Goal: Task Accomplishment & Management: Manage account settings

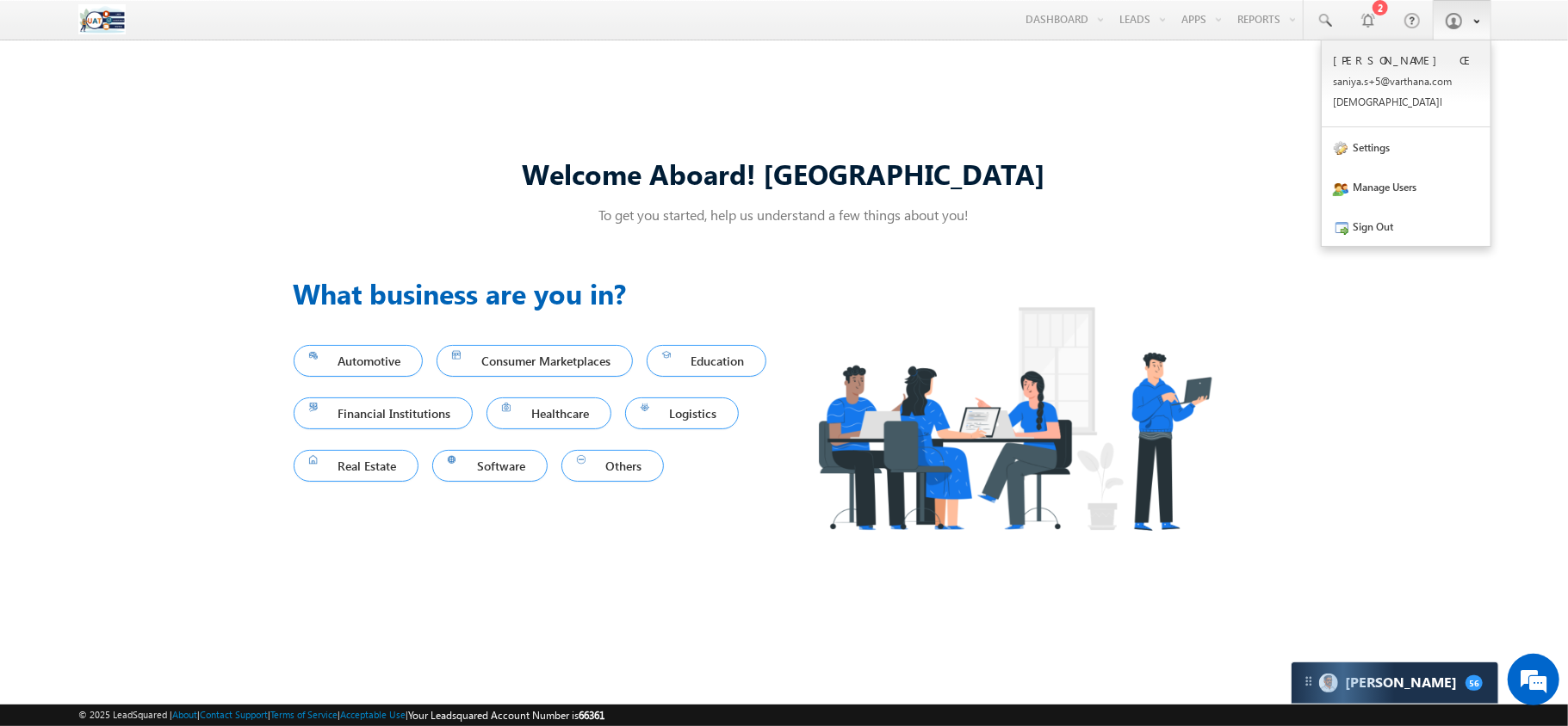
click at [1464, 29] on link at bounding box center [1462, 20] width 59 height 40
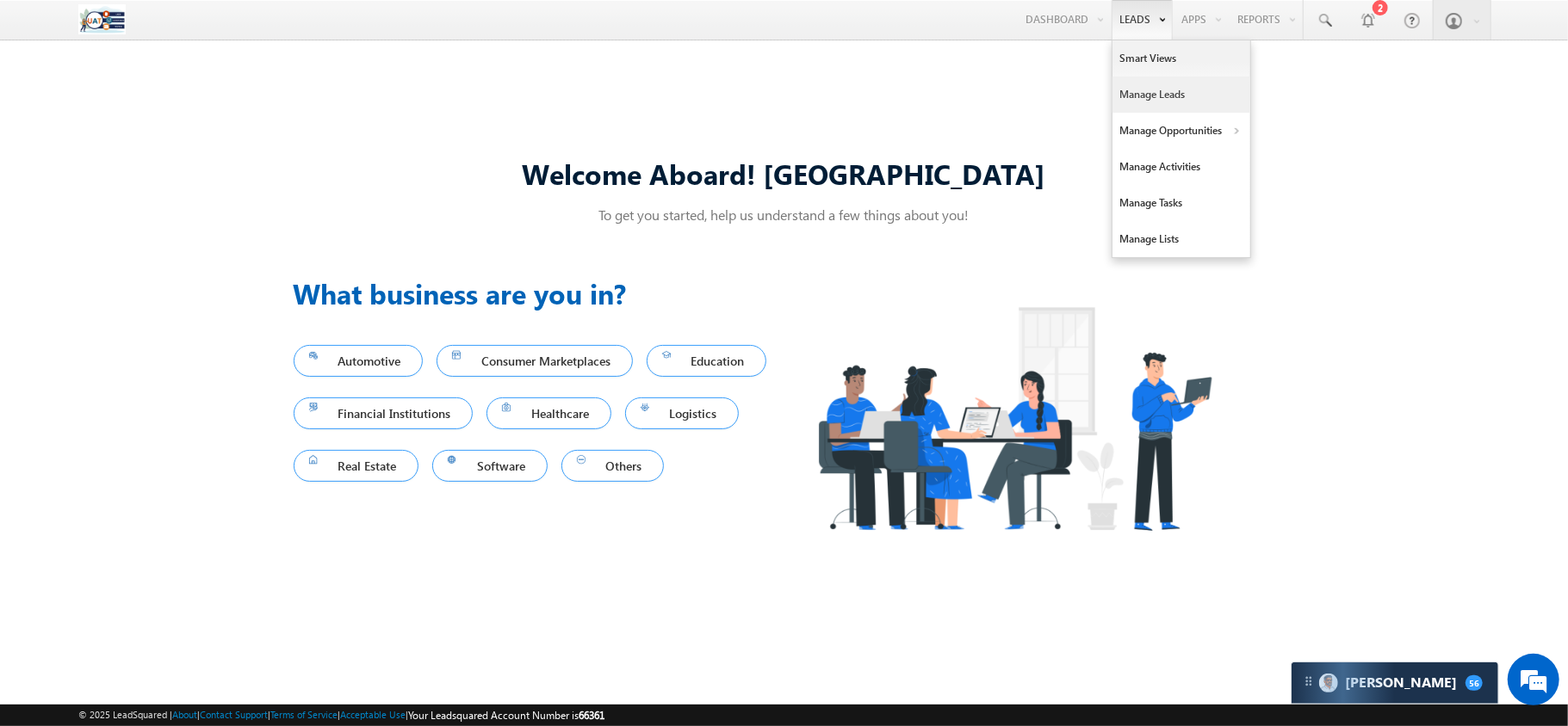
click at [1123, 91] on link "Manage Leads" at bounding box center [1181, 94] width 138 height 36
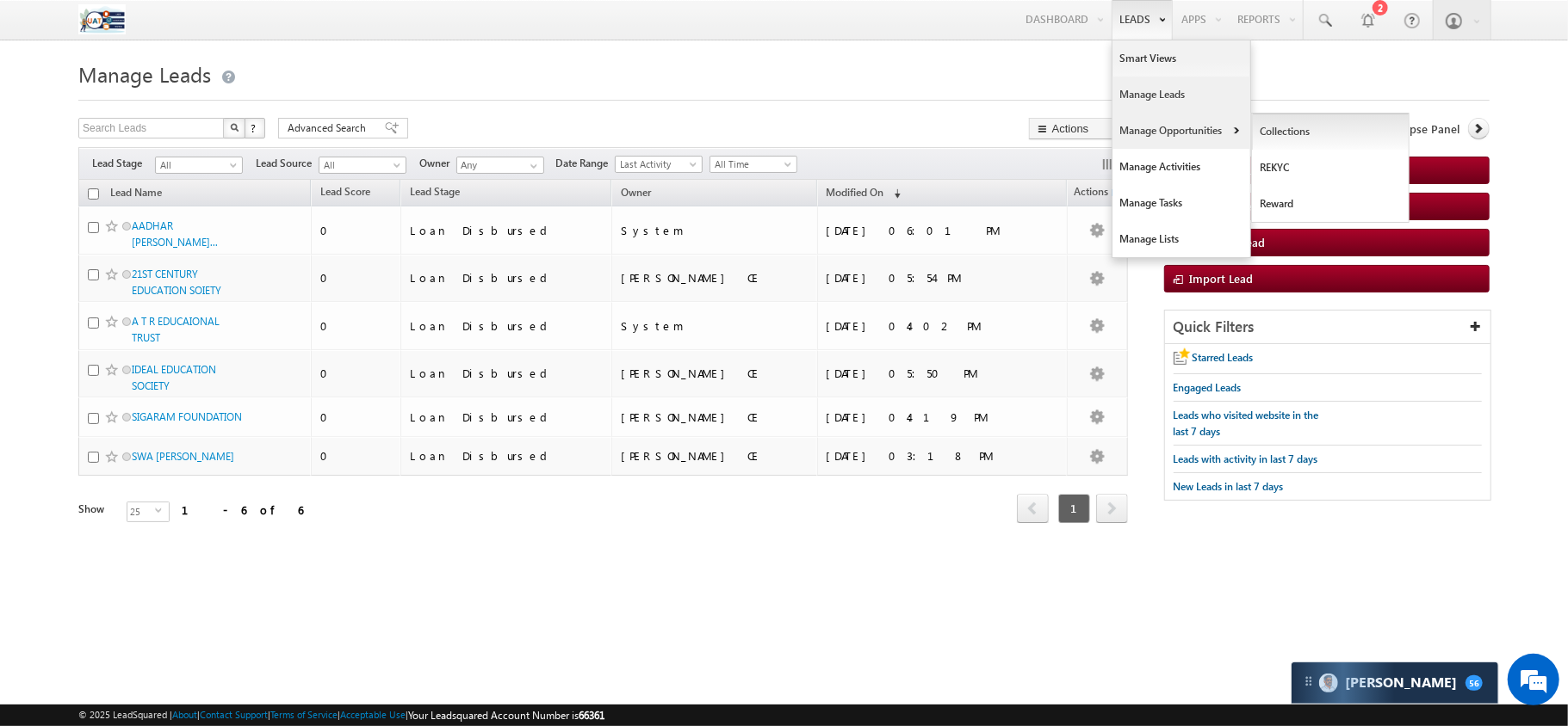
click at [1259, 133] on link "Collections" at bounding box center [1330, 131] width 157 height 36
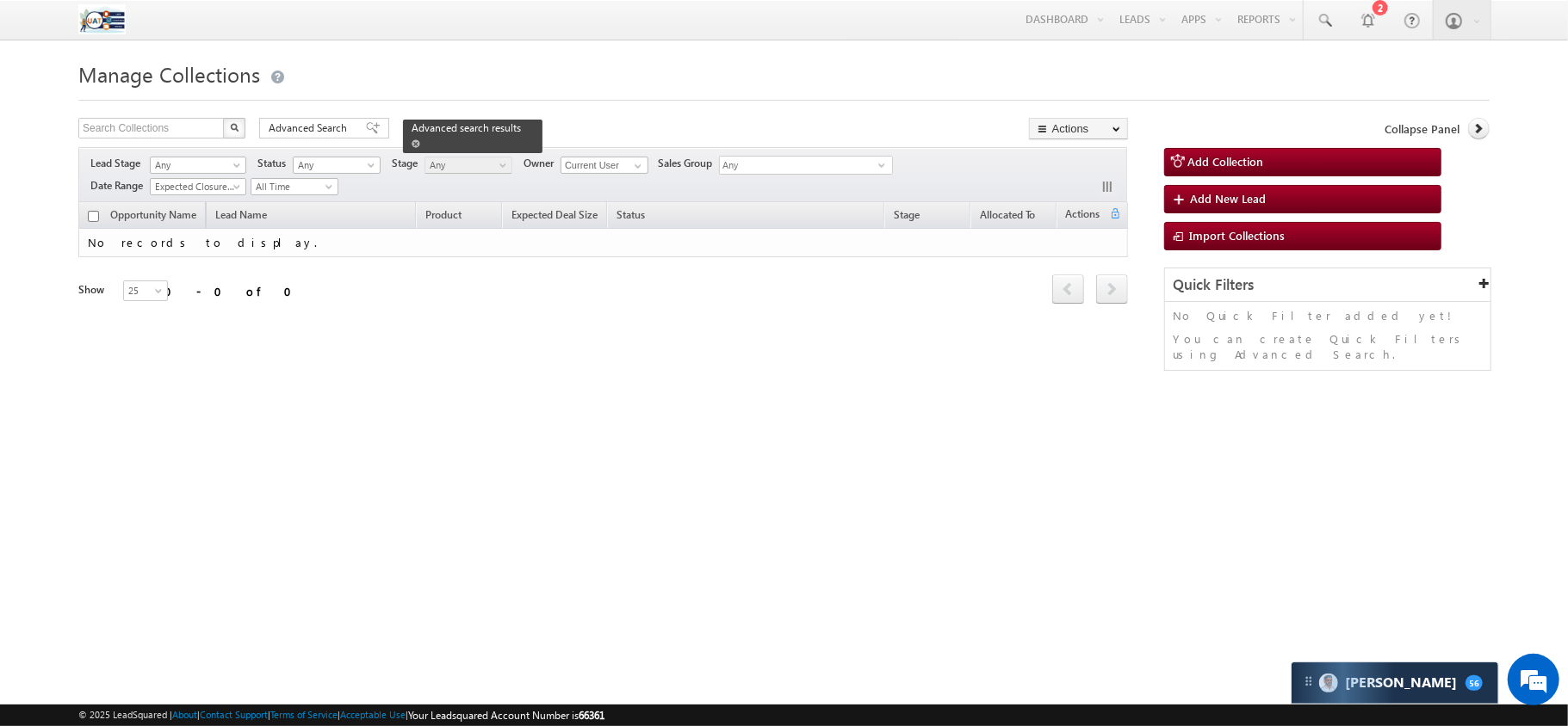
click at [420, 140] on span at bounding box center [415, 144] width 9 height 9
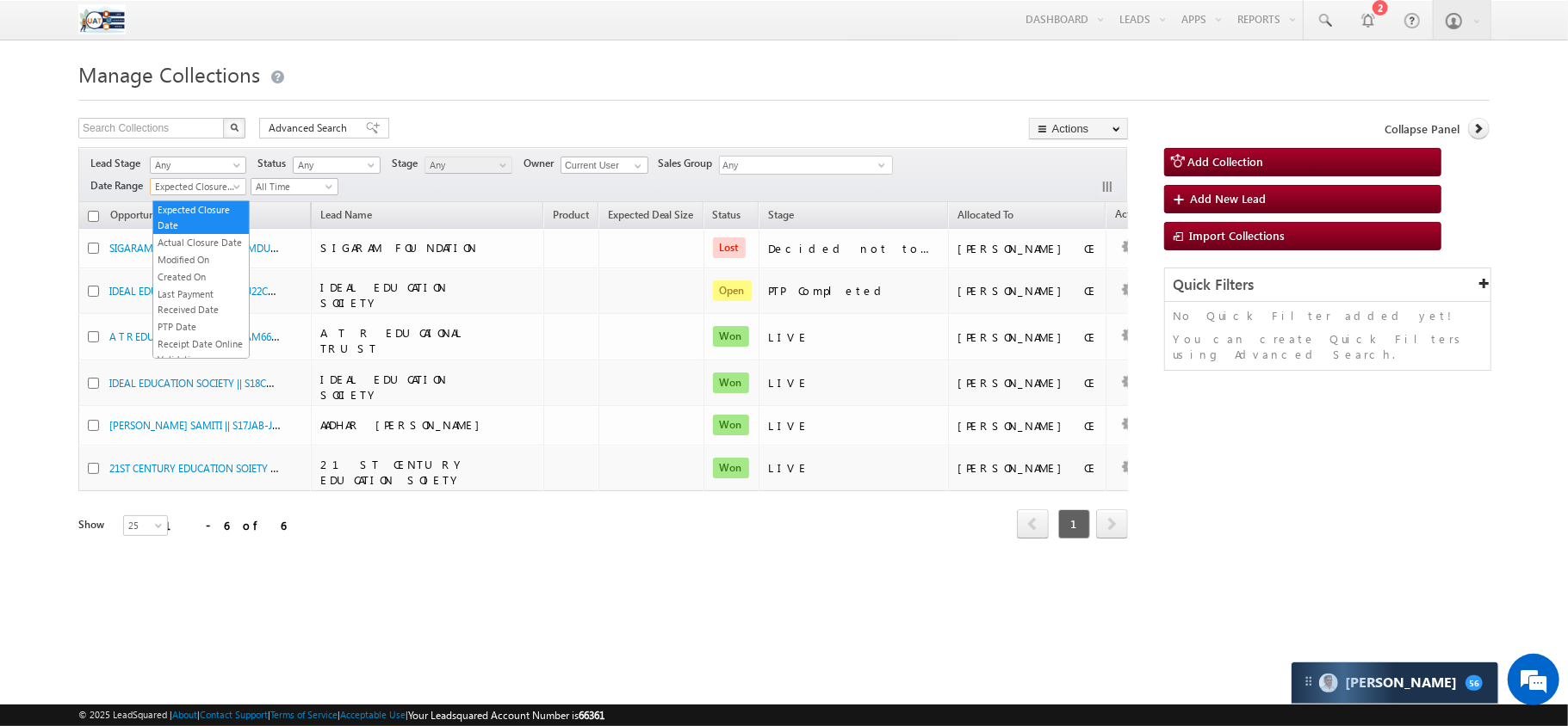
click at [236, 188] on span at bounding box center [239, 191] width 14 height 14
click at [508, 97] on div at bounding box center [784, 95] width 1412 height 11
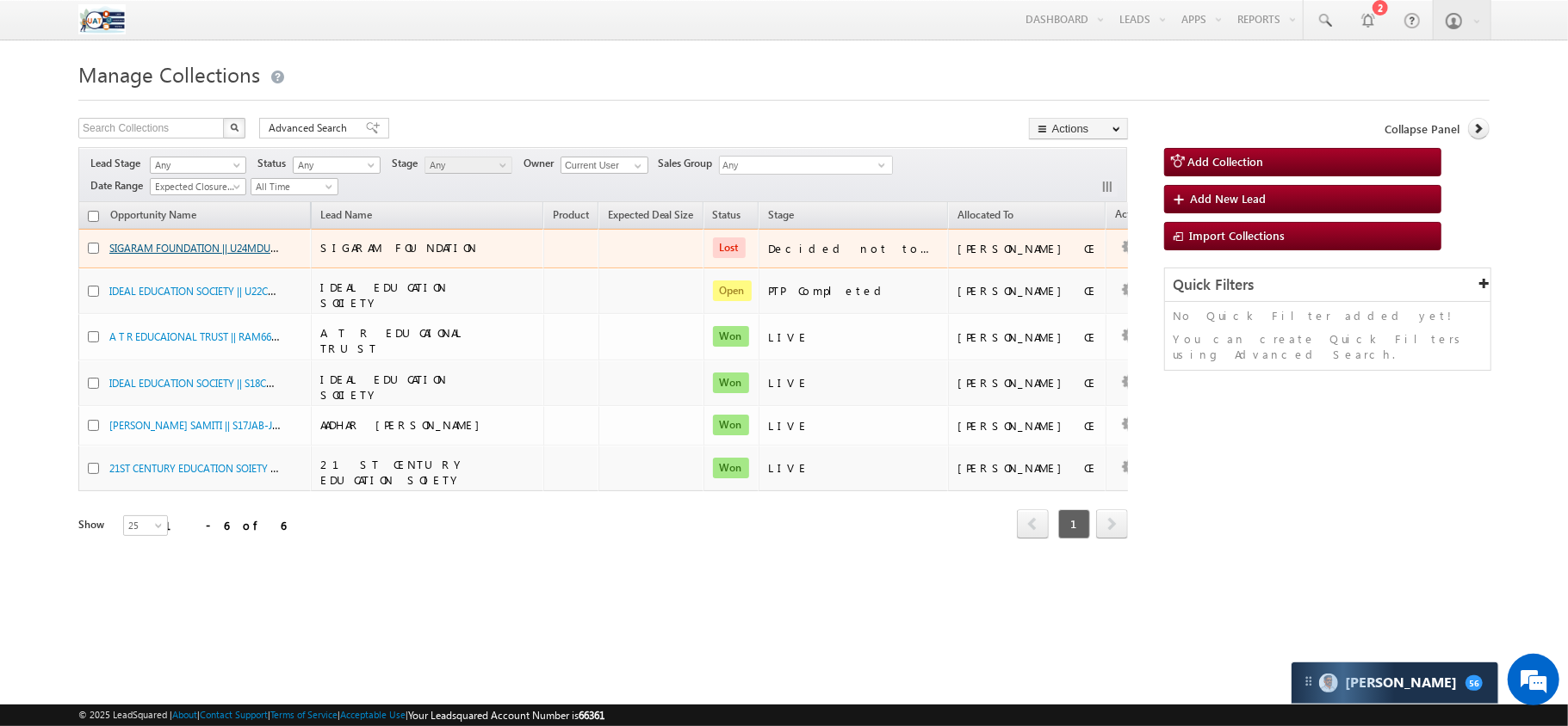
click at [262, 253] on link "SIGARAM FOUNDATION || U24MDU028746 || 5511" at bounding box center [221, 247] width 223 height 15
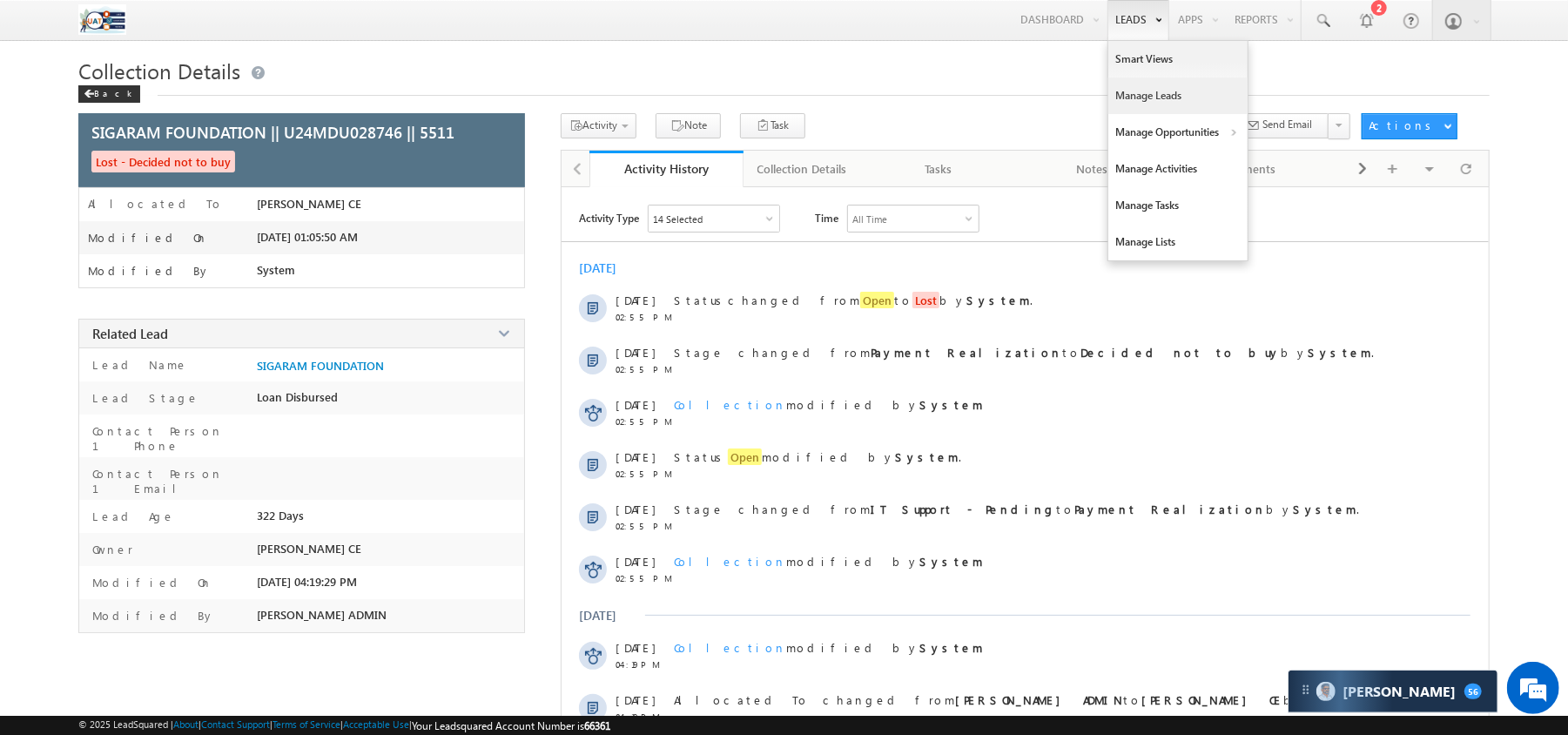
click at [1126, 102] on link "Manage Leads" at bounding box center [1177, 95] width 139 height 37
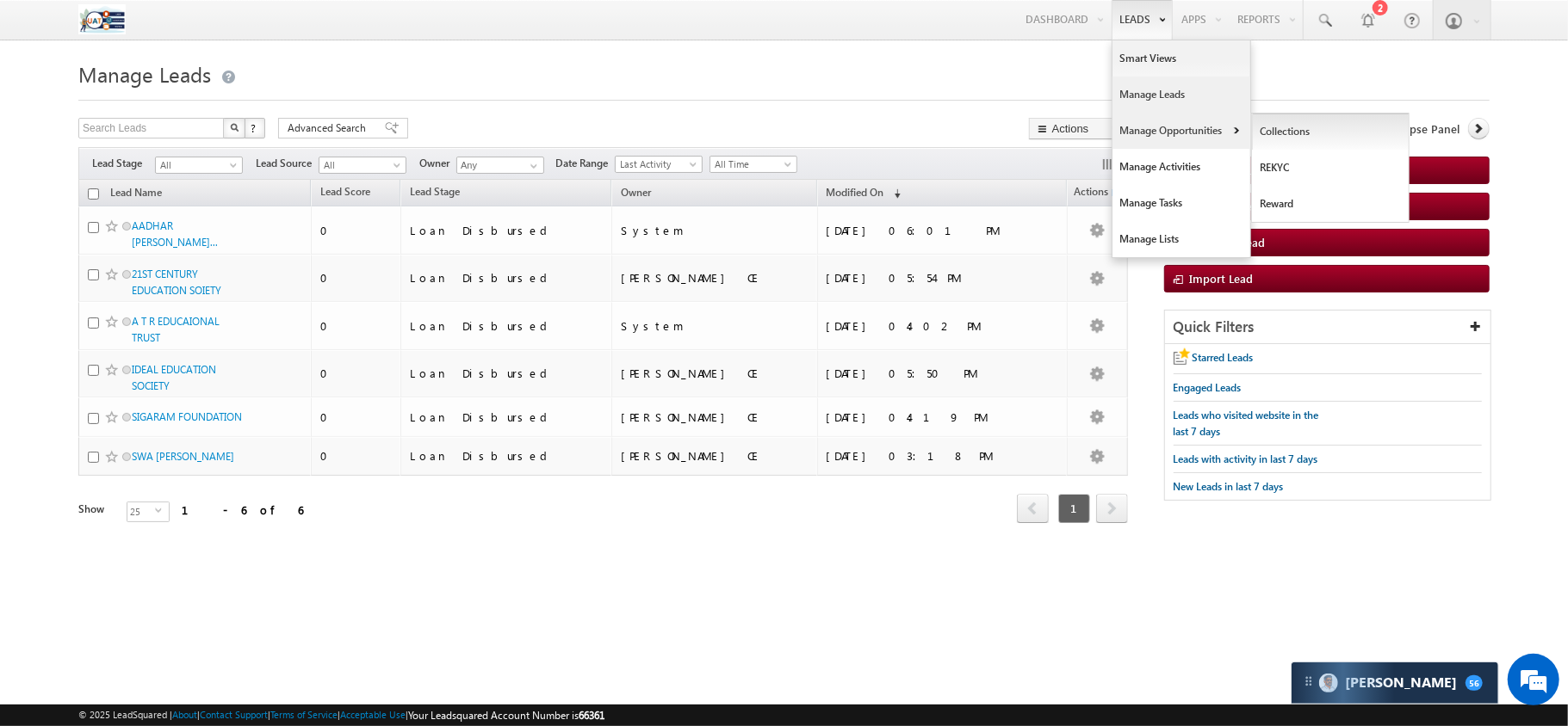
click at [1295, 141] on link "Collections" at bounding box center [1330, 131] width 157 height 36
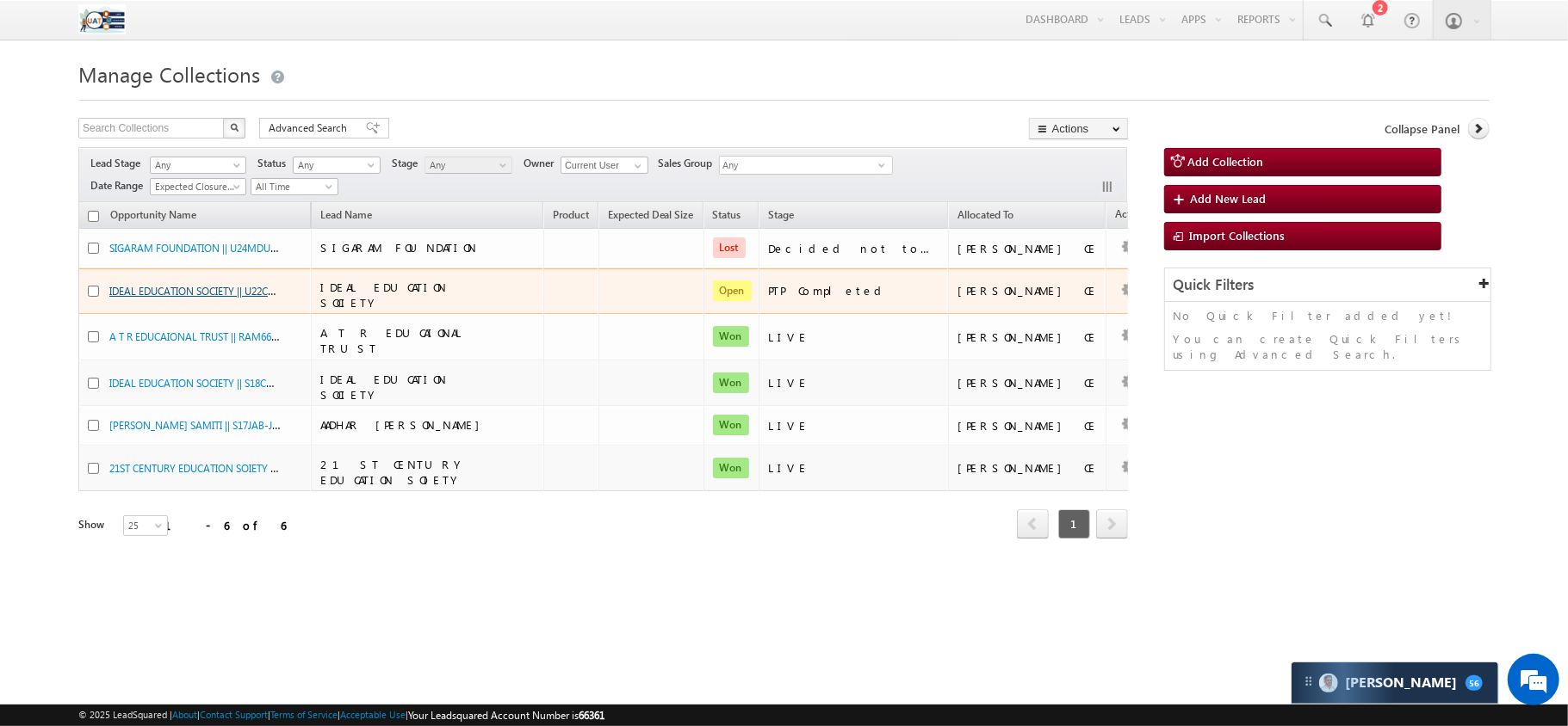
click at [229, 289] on link "IDEAL EDUCATION SOCIETY || U22CHA-CHA-019609 || 259552" at bounding box center [246, 290] width 275 height 15
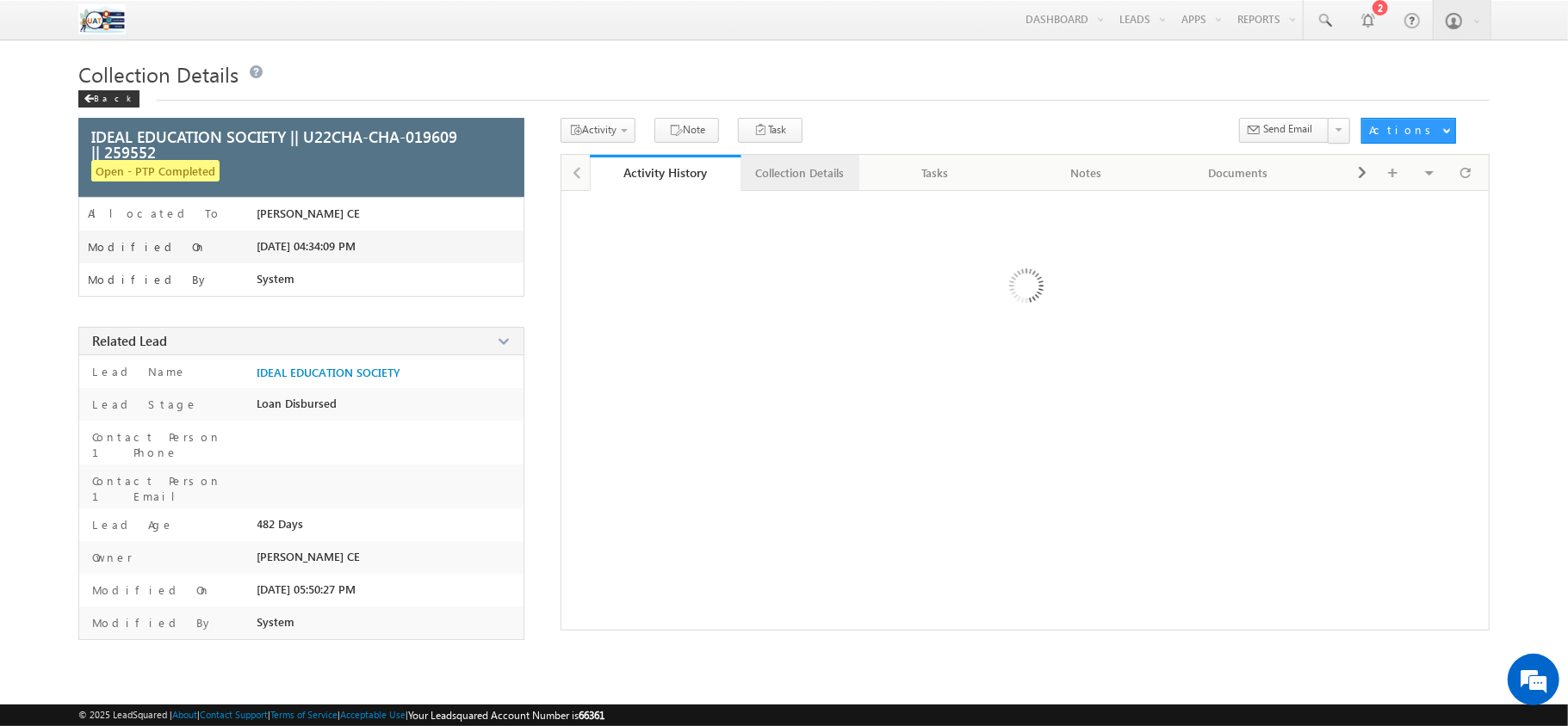
click at [830, 179] on div "Collection Details" at bounding box center [800, 172] width 89 height 21
